Goal: Find specific page/section: Find specific page/section

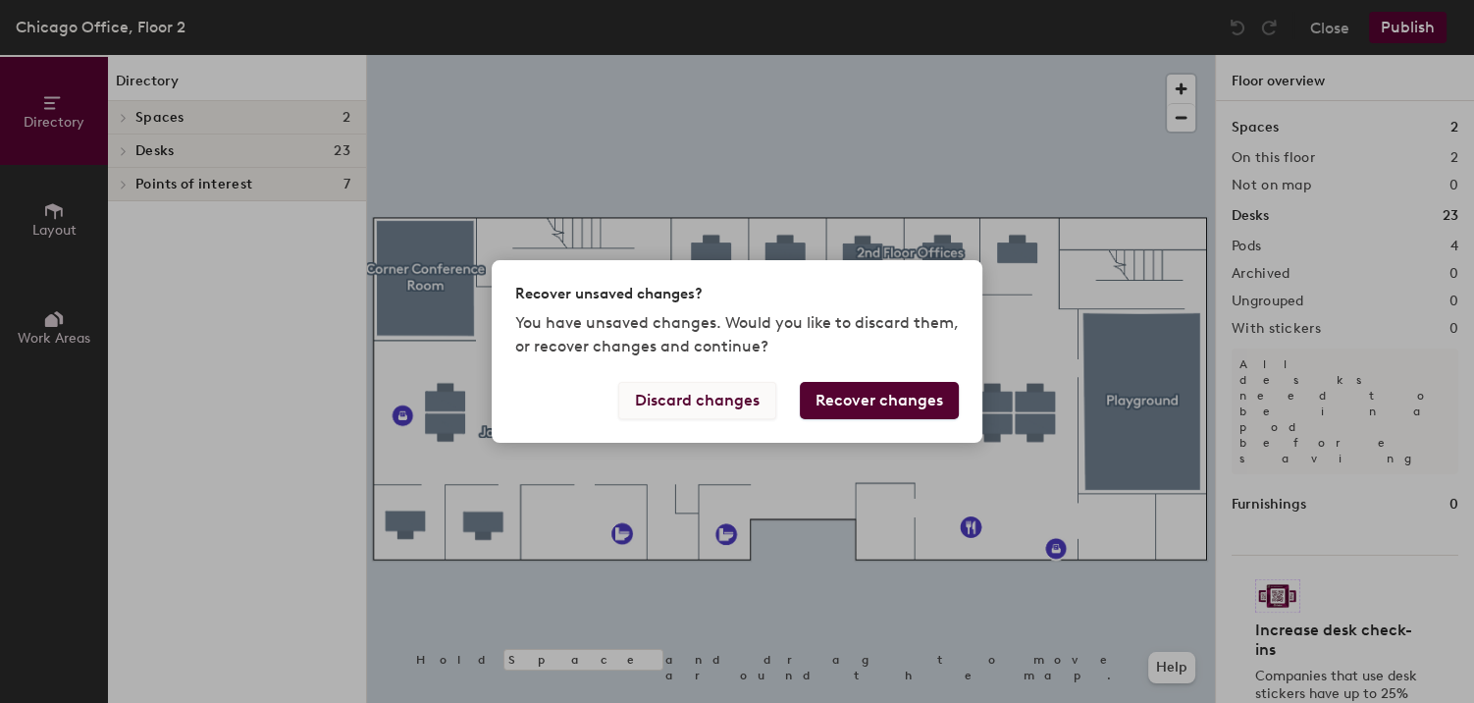
click at [724, 401] on button "Discard changes" at bounding box center [697, 400] width 158 height 37
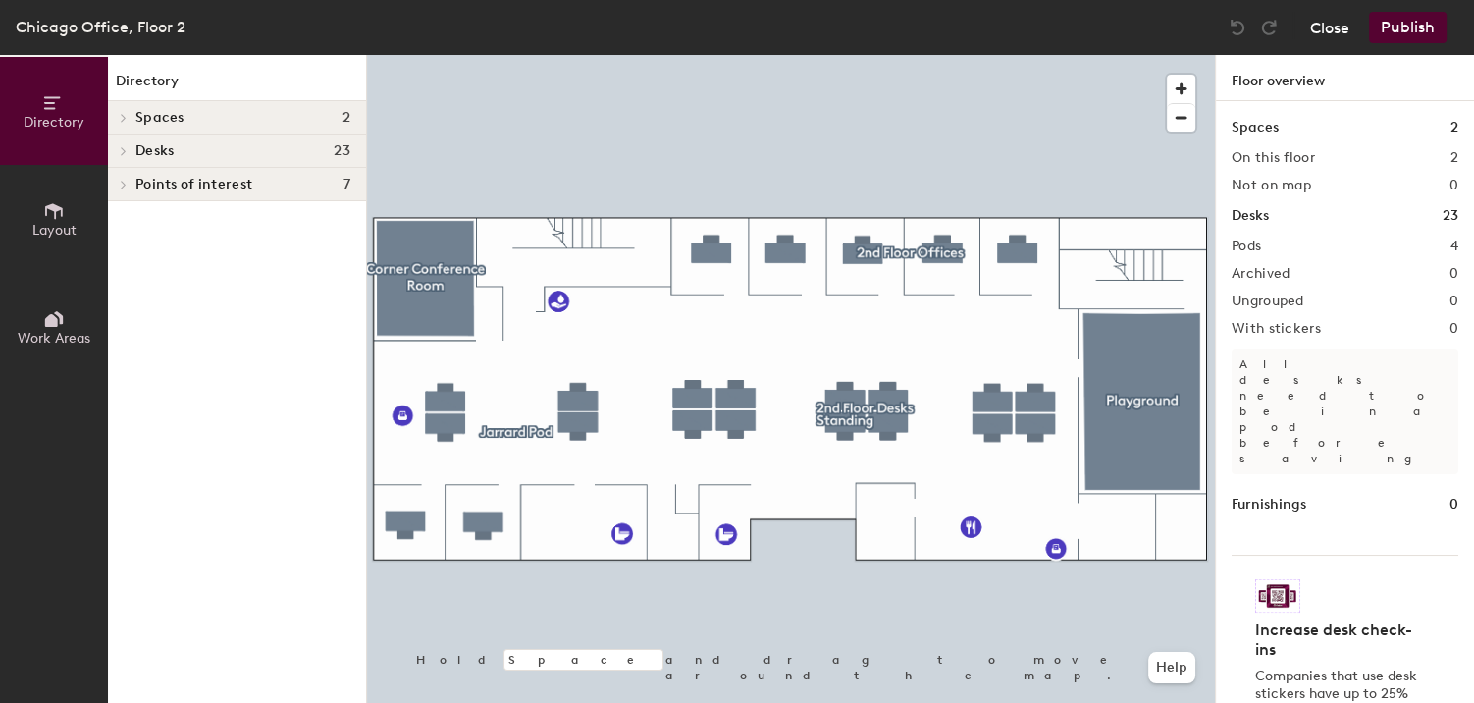
click at [1326, 32] on button "Close" at bounding box center [1329, 27] width 39 height 31
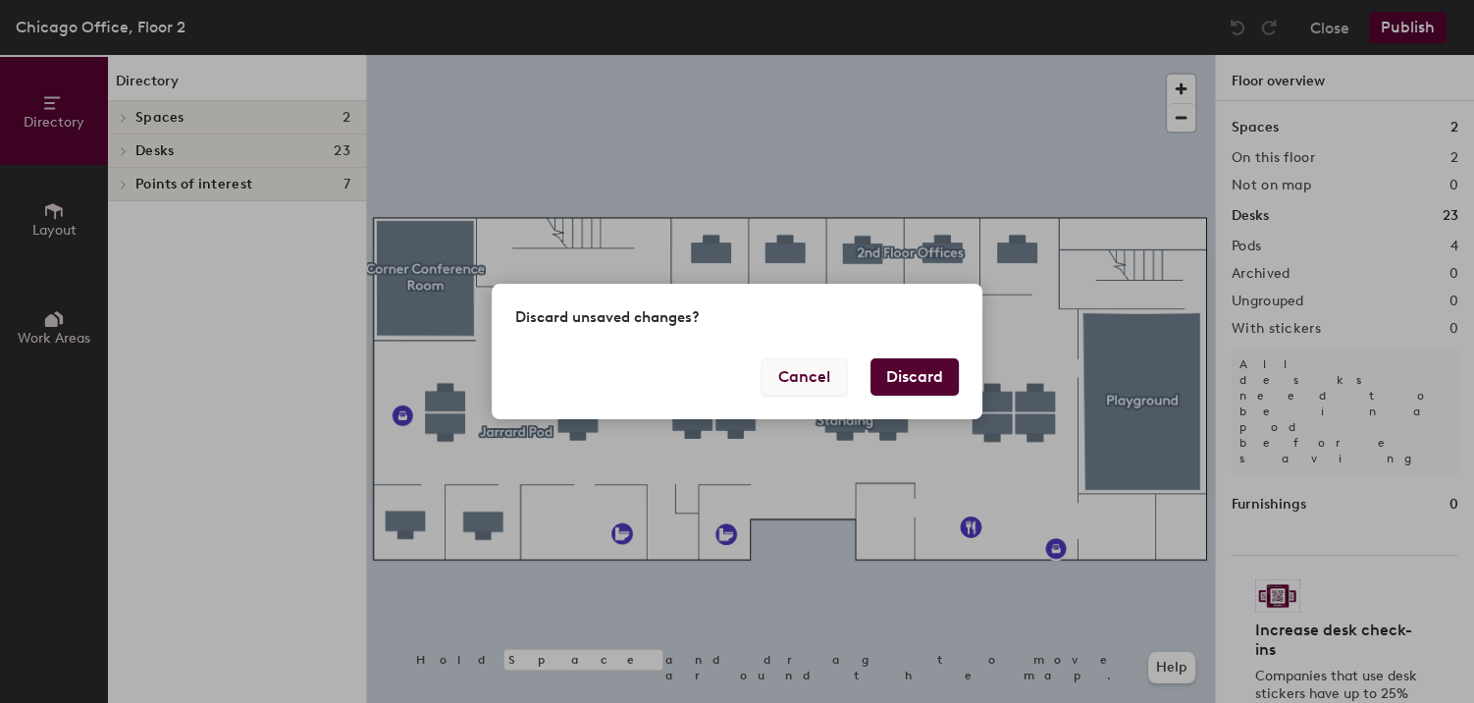
click at [822, 383] on button "Cancel" at bounding box center [804, 376] width 85 height 37
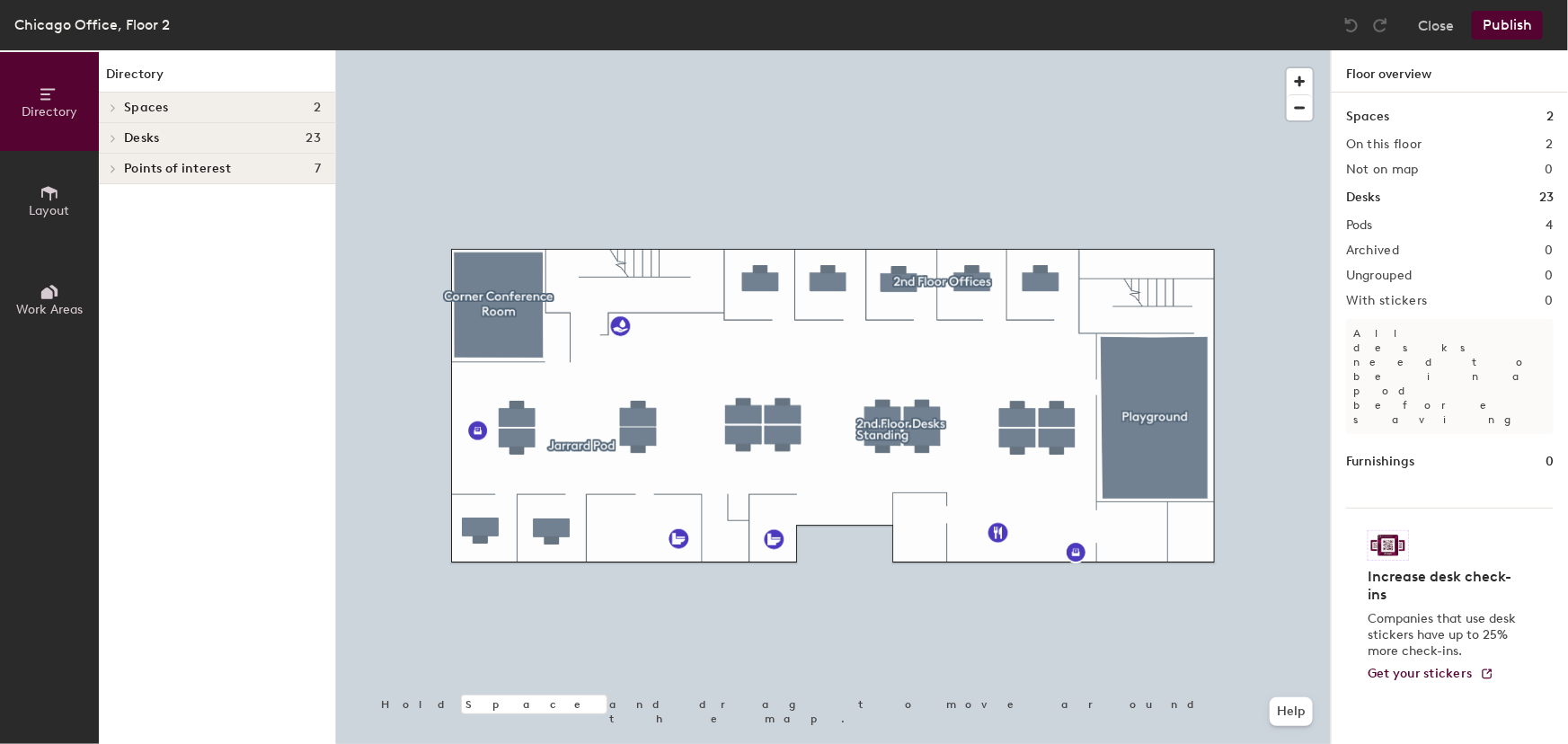
click at [968, 50] on div at bounding box center [833, 50] width 995 height 0
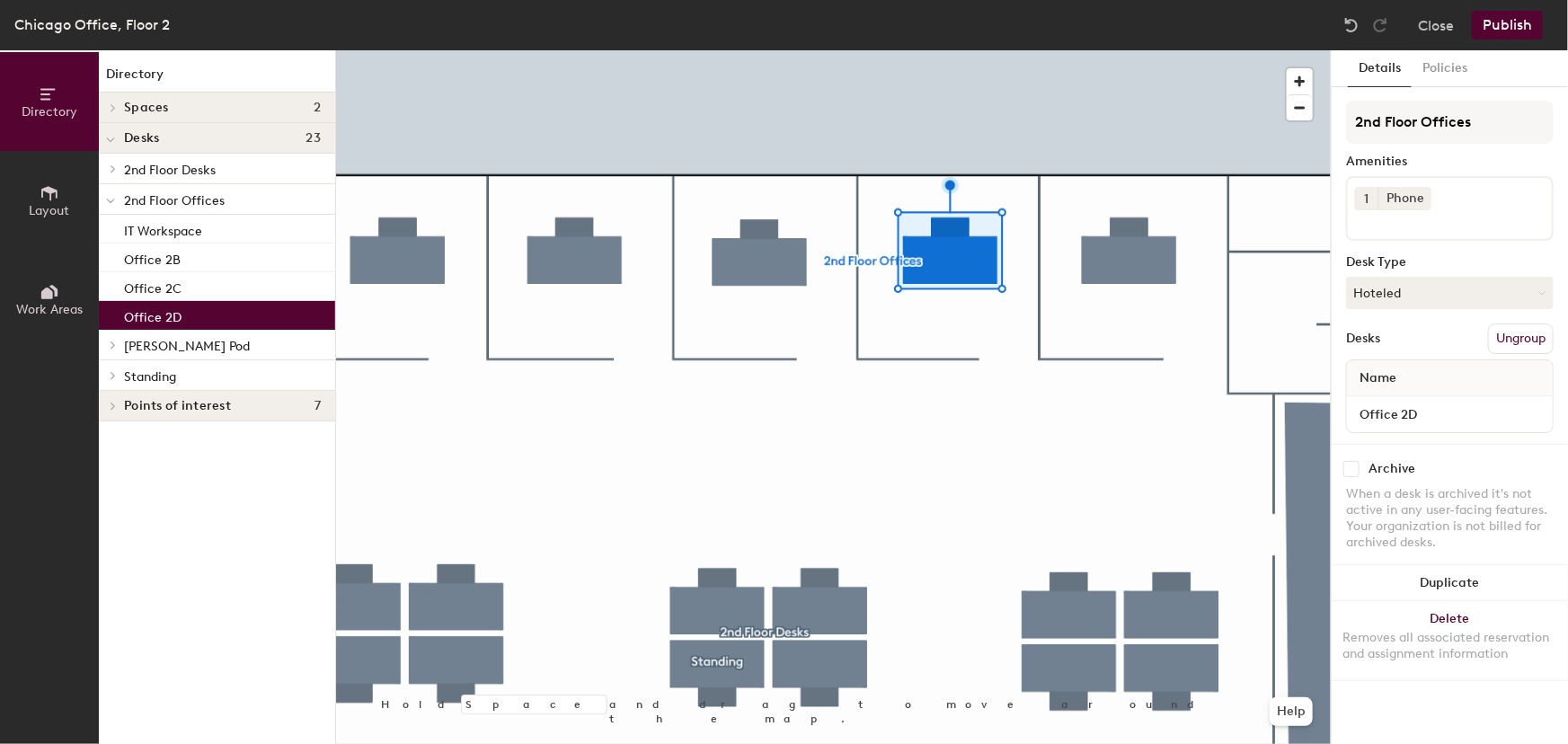
click at [170, 317] on p "Office 2D" at bounding box center [152, 315] width 58 height 21
click at [1348, 412] on input "Office 2D" at bounding box center [1449, 414] width 199 height 25
click at [1348, 447] on div "Archive When a desk is archived it's not active in any user-facing features. Yo…" at bounding box center [1450, 508] width 236 height 128
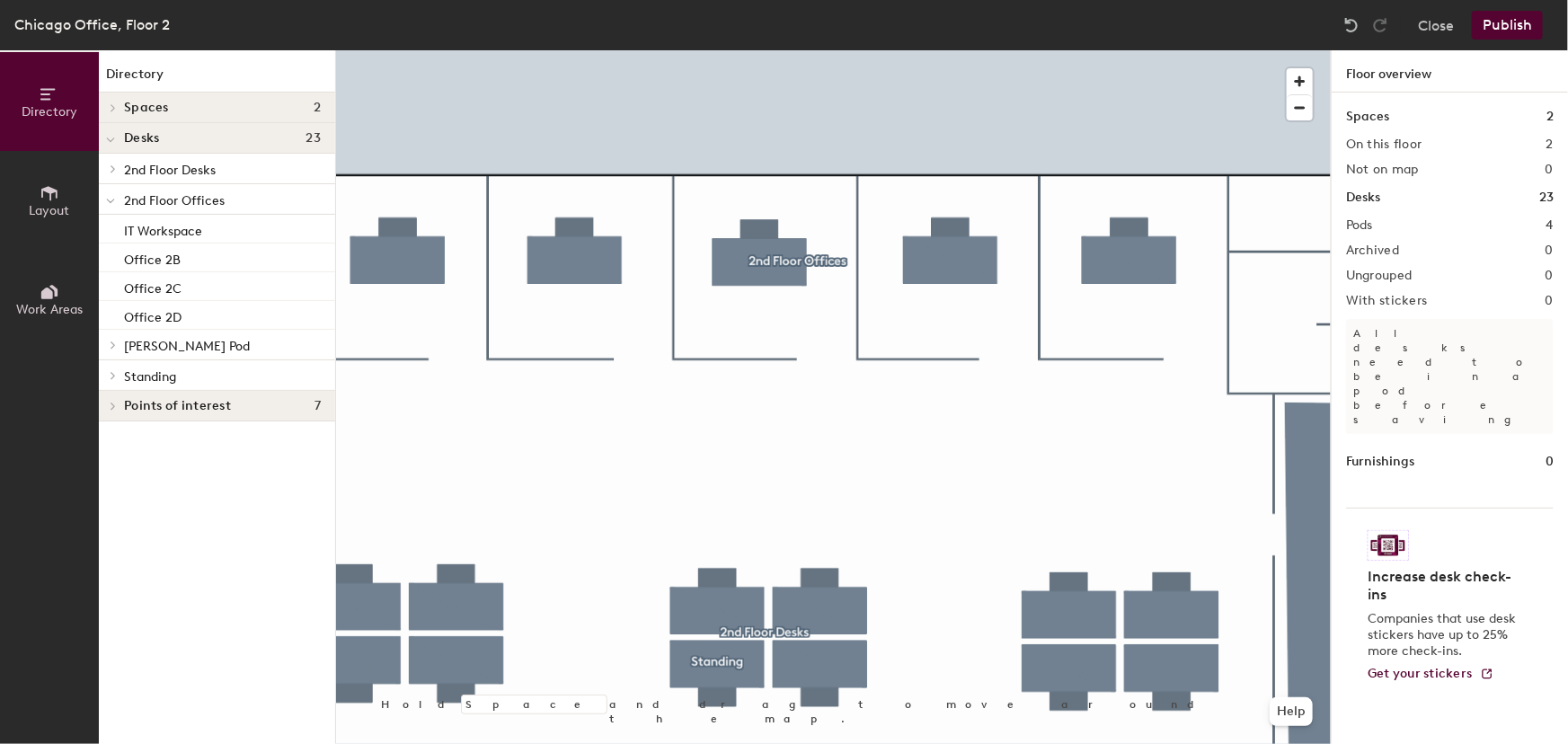
click at [108, 103] on span at bounding box center [112, 108] width 16 height 9
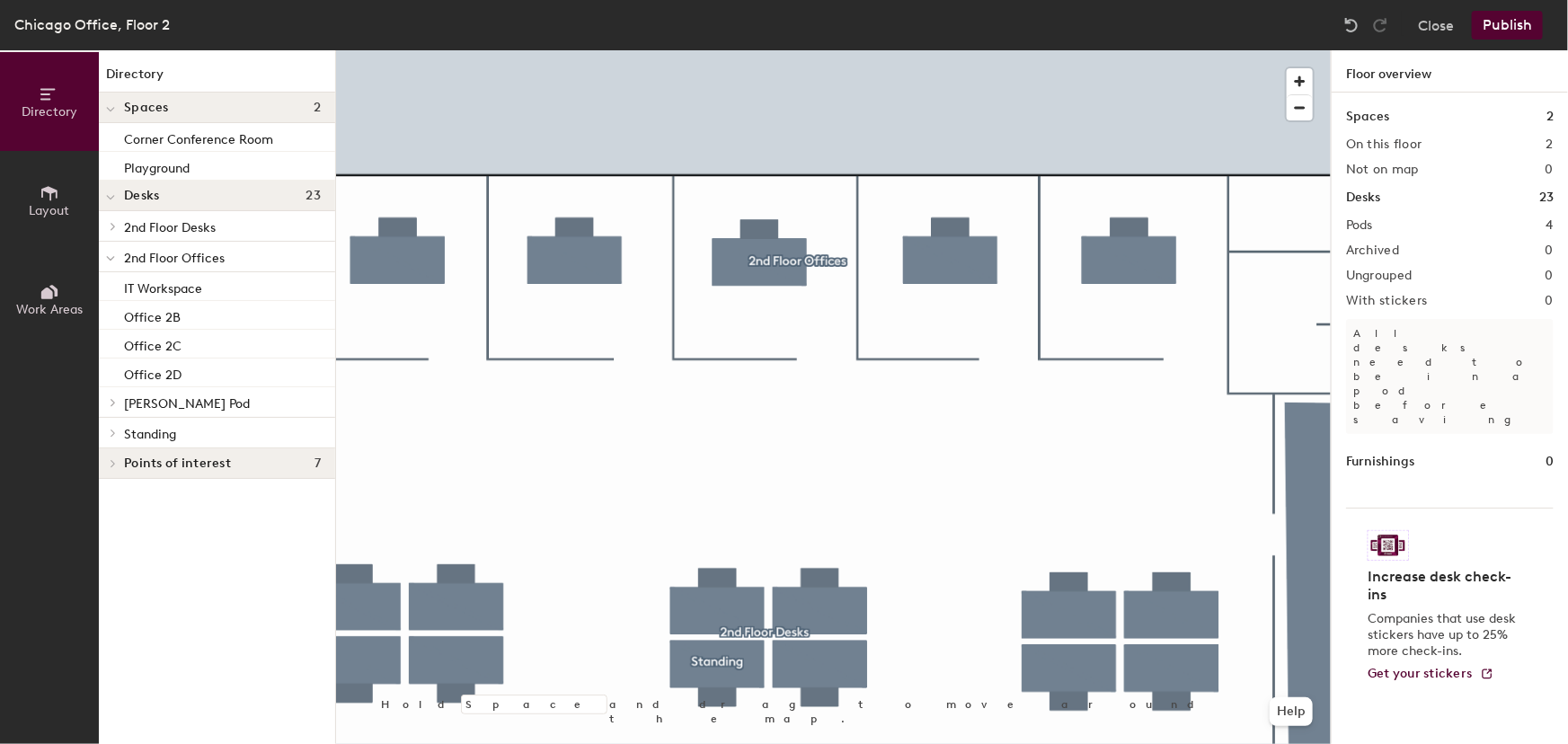
click at [110, 193] on span at bounding box center [111, 197] width 9 height 16
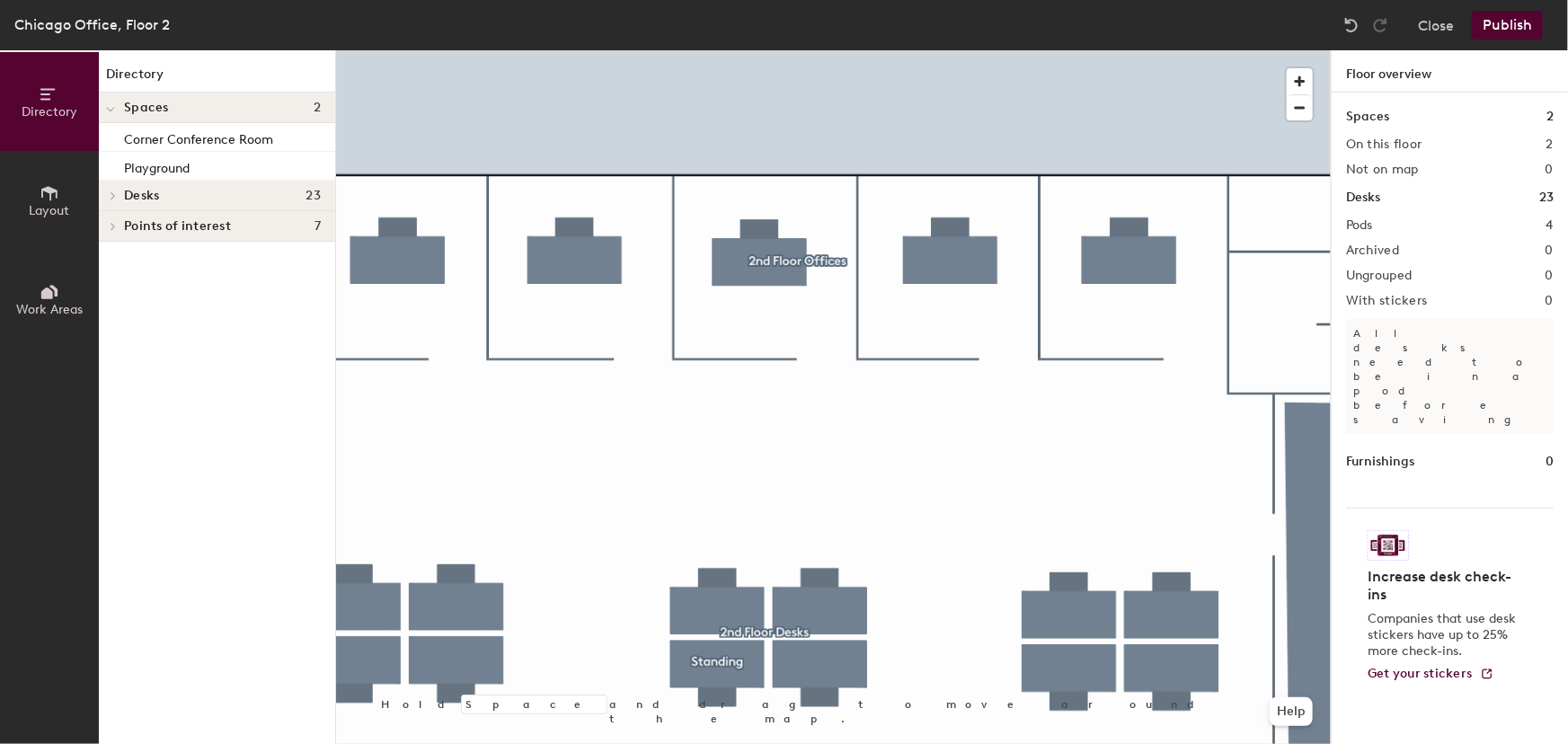
click at [110, 193] on icon at bounding box center [114, 196] width 7 height 9
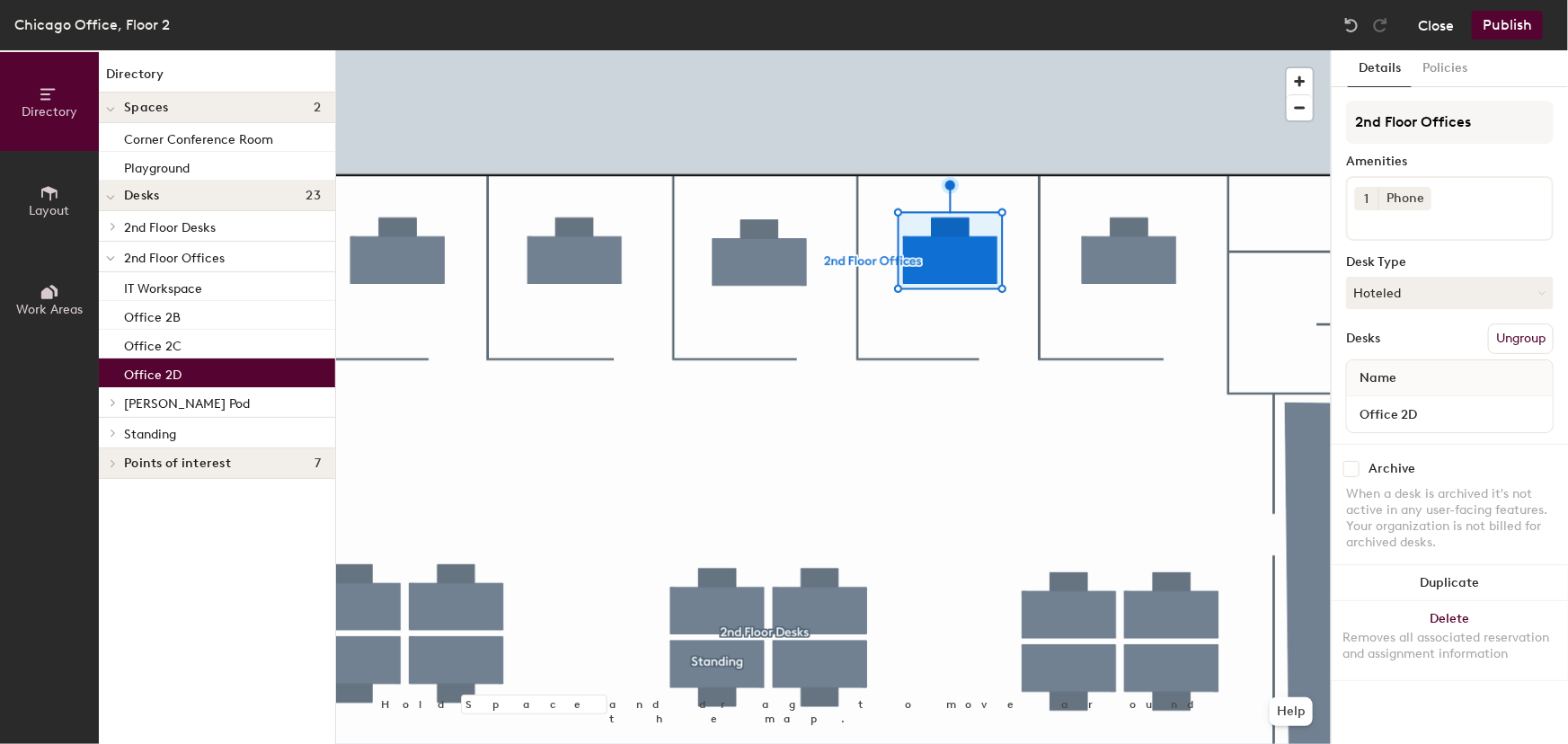
click at [1348, 27] on button "Close" at bounding box center [1435, 25] width 36 height 28
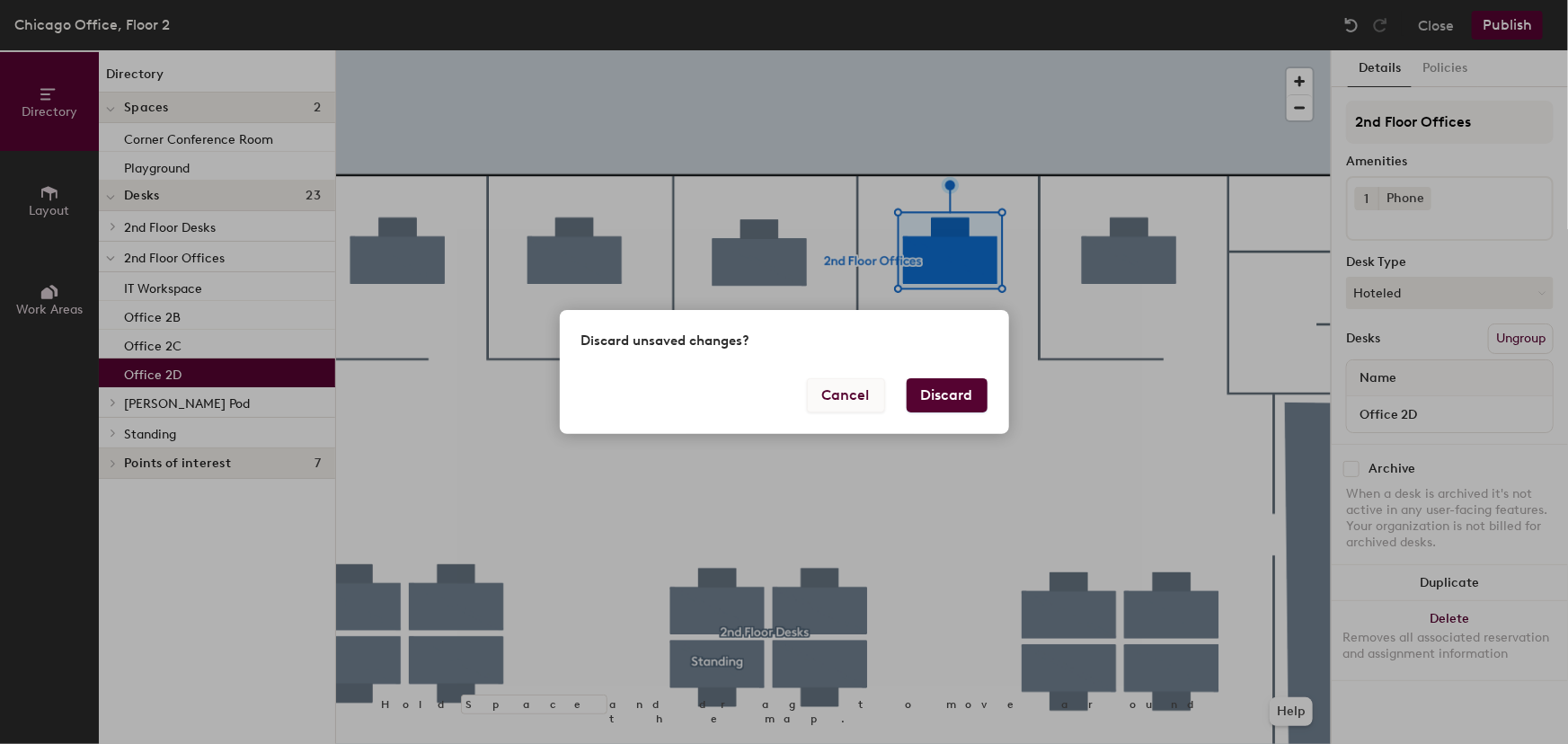
click at [849, 406] on button "Cancel" at bounding box center [845, 394] width 78 height 34
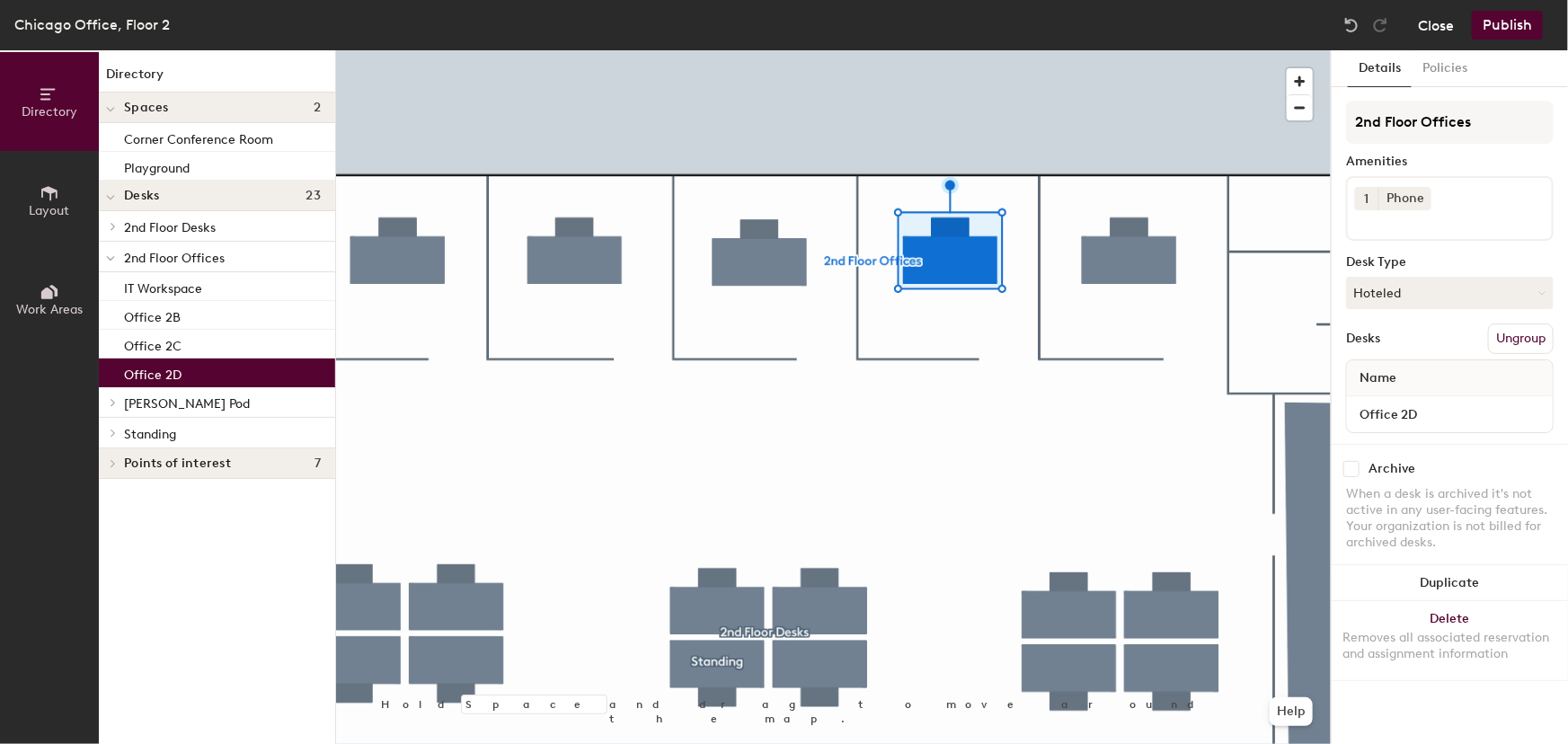
click at [1348, 27] on button "Close" at bounding box center [1435, 25] width 36 height 28
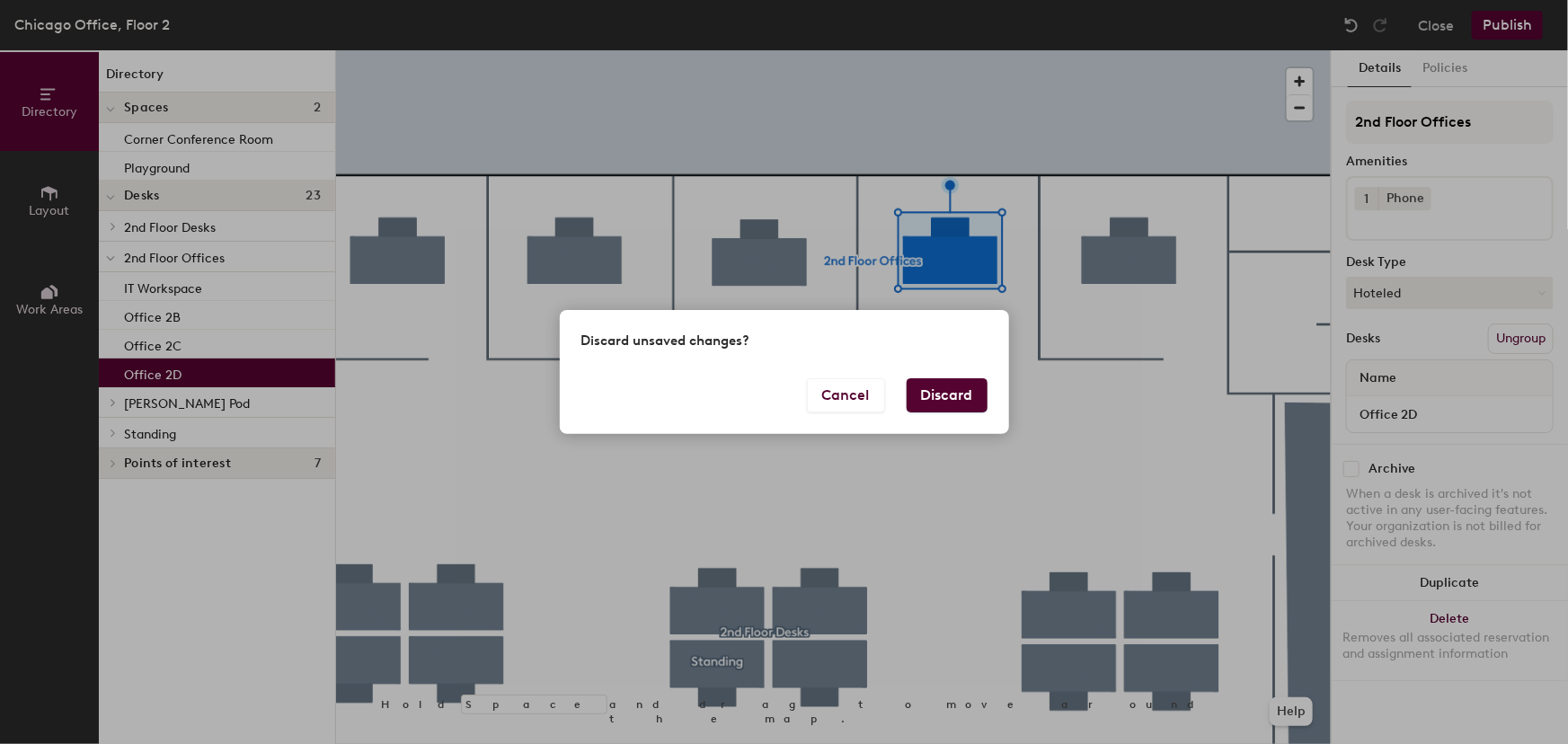
click at [944, 403] on button "Discard" at bounding box center [946, 394] width 81 height 34
